Goal: Transaction & Acquisition: Book appointment/travel/reservation

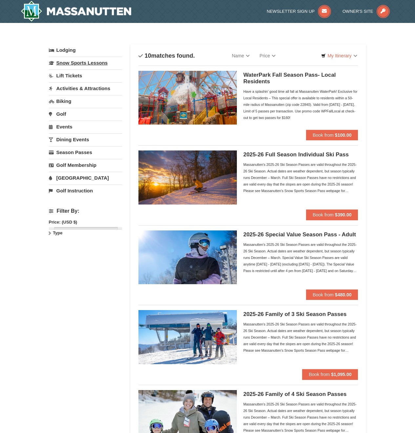
click at [81, 62] on link "Snow Sports Lessons" at bounding box center [85, 63] width 73 height 12
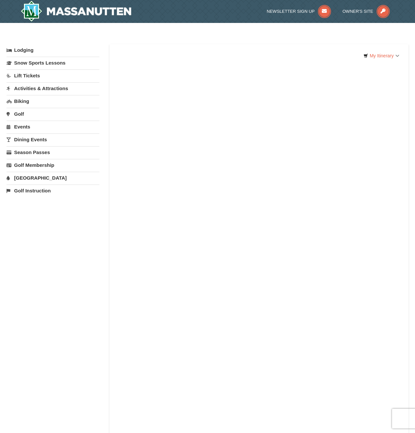
click at [23, 75] on link "Lift Tickets" at bounding box center [53, 76] width 93 height 12
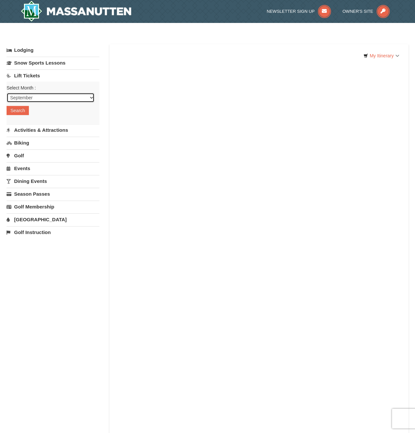
click at [47, 101] on select "September October November December January February March April May June July …" at bounding box center [51, 98] width 88 height 10
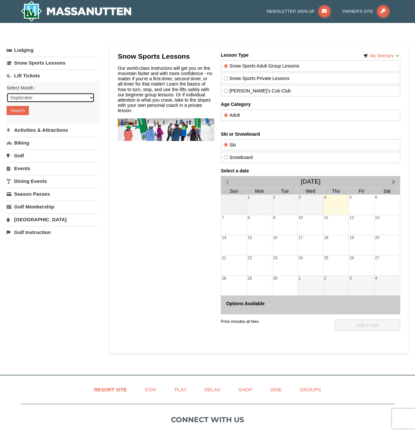
select select "12"
click at [7, 93] on select "September October November December January February March April May June July …" at bounding box center [51, 98] width 88 height 10
click at [14, 110] on button "Search" at bounding box center [18, 110] width 22 height 9
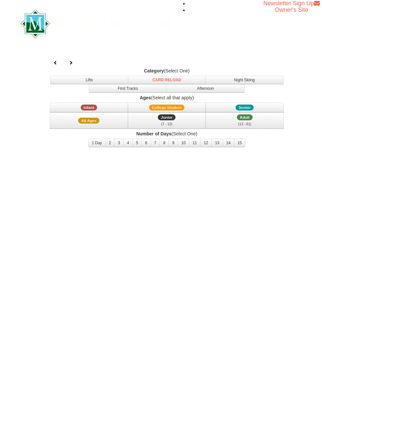
select select "12"
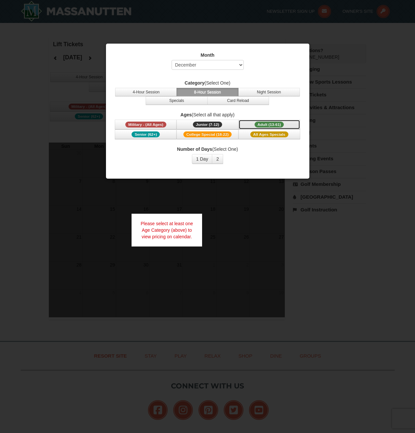
click at [268, 123] on span "Adult (13-61)" at bounding box center [270, 125] width 30 height 6
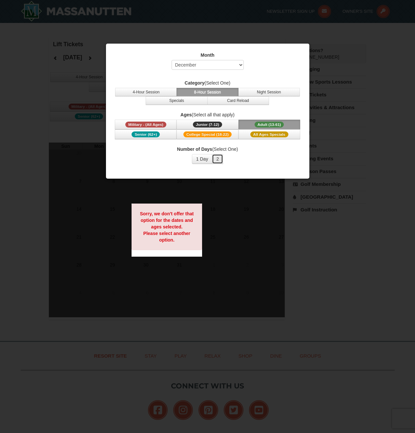
click at [216, 161] on button "2" at bounding box center [217, 159] width 11 height 10
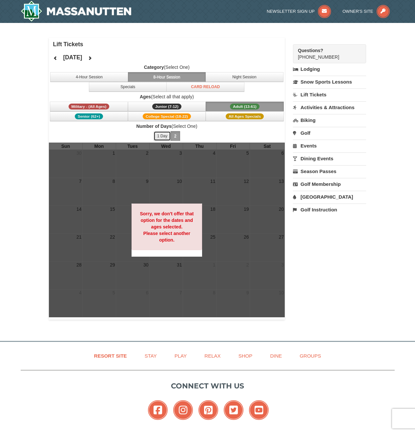
click at [163, 132] on button "1 Day" at bounding box center [162, 136] width 17 height 10
click at [104, 74] on button "4-Hour Session" at bounding box center [89, 77] width 78 height 10
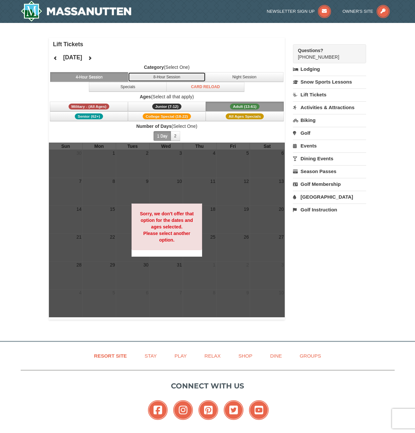
click at [190, 77] on button "8-Hour Session" at bounding box center [167, 77] width 78 height 10
click at [251, 104] on span "Adult (13-61)" at bounding box center [245, 107] width 30 height 6
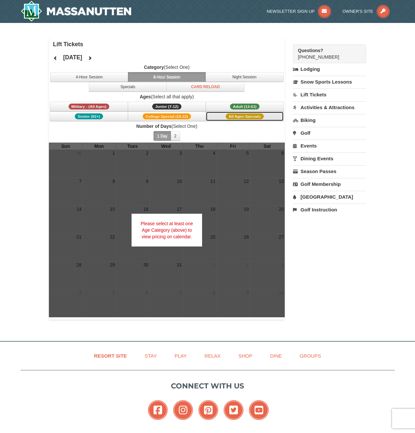
click at [218, 113] on button "All Ages Specials" at bounding box center [245, 117] width 78 height 10
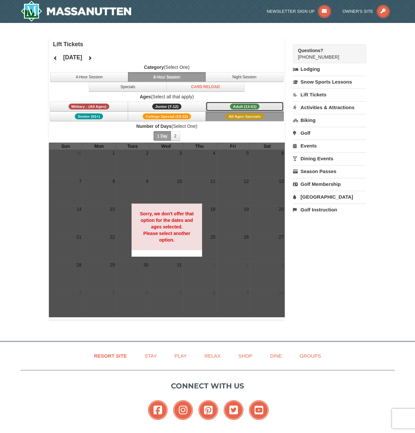
click at [224, 106] on button "Adult (13-61) (13 - 61)" at bounding box center [245, 107] width 78 height 10
click at [96, 57] on button at bounding box center [89, 58] width 13 height 10
click at [92, 57] on icon at bounding box center [90, 58] width 5 height 5
click at [109, 57] on div "March 2026 Category (Select One) 4-Hour Session 8-Hour Session Night Session Sp…" at bounding box center [167, 97] width 236 height 92
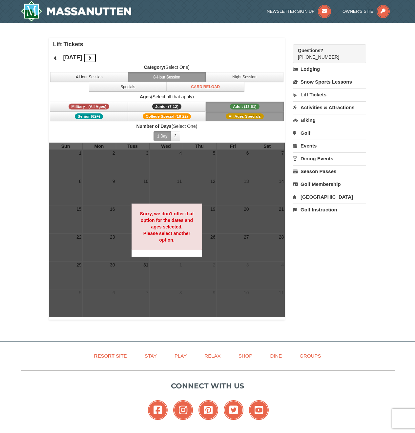
click at [96, 57] on button at bounding box center [89, 58] width 13 height 10
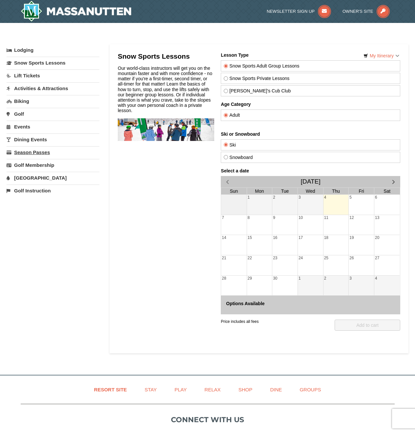
click at [32, 151] on link "Season Passes" at bounding box center [53, 152] width 93 height 12
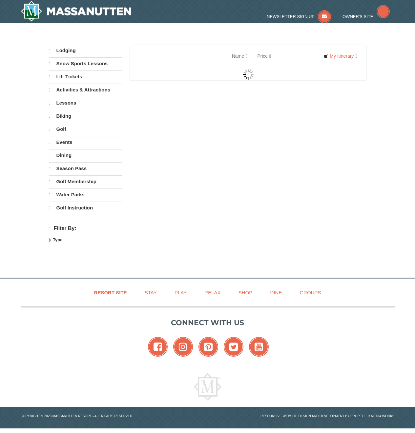
select select "9"
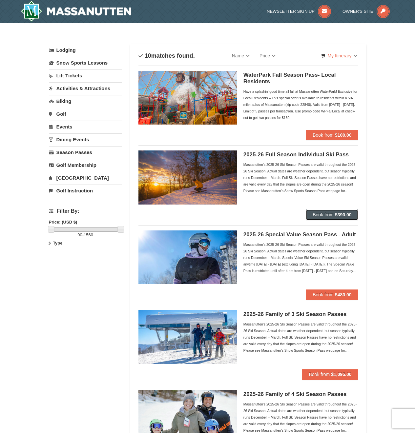
click at [323, 217] on span "Book from" at bounding box center [323, 214] width 21 height 5
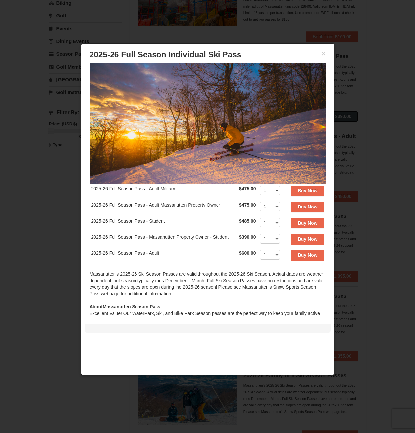
scroll to position [79, 0]
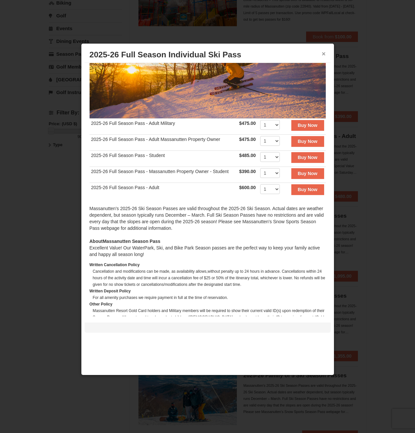
click at [324, 54] on button "×" at bounding box center [324, 54] width 4 height 7
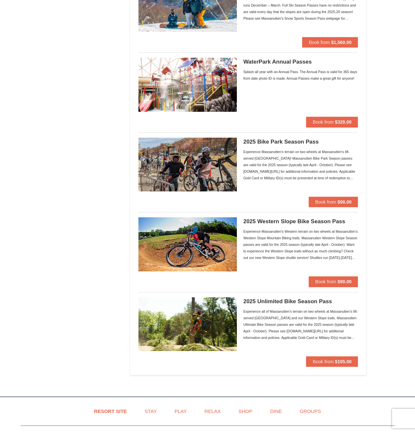
scroll to position [394, 0]
